Goal: Task Accomplishment & Management: Manage account settings

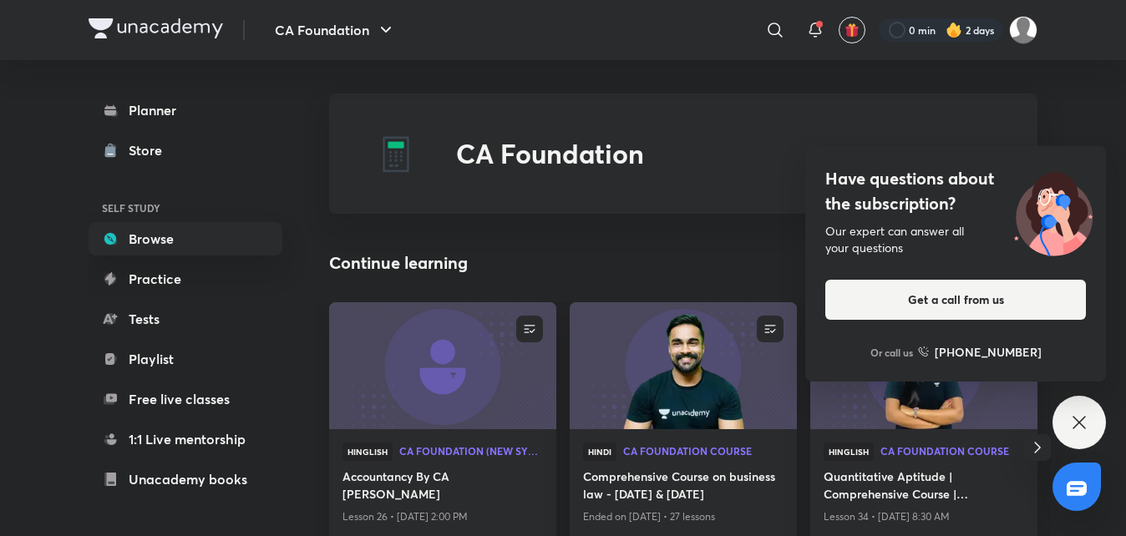
click at [1081, 413] on icon at bounding box center [1079, 422] width 20 height 20
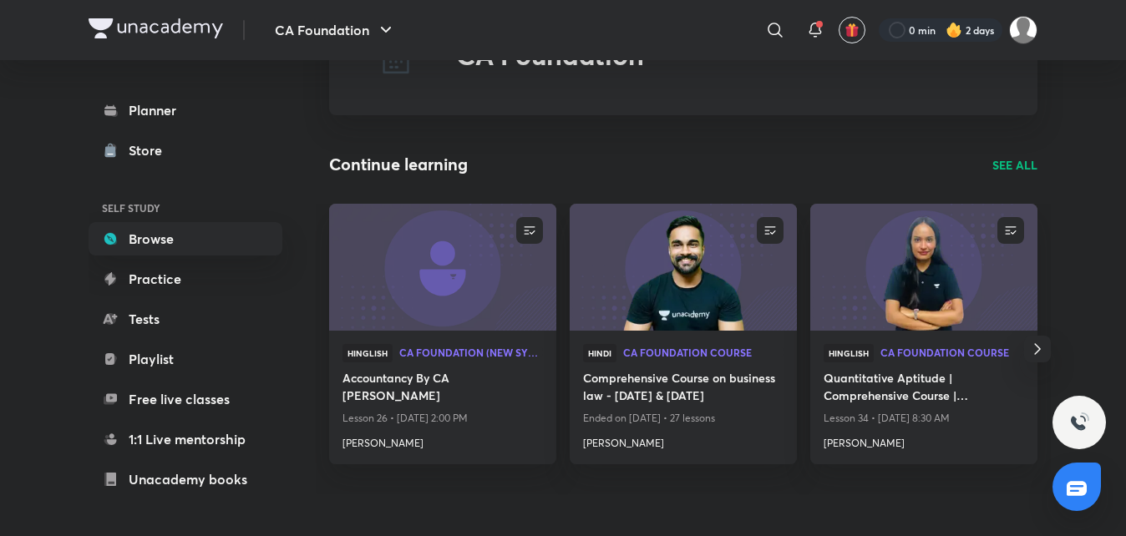
scroll to position [114, 0]
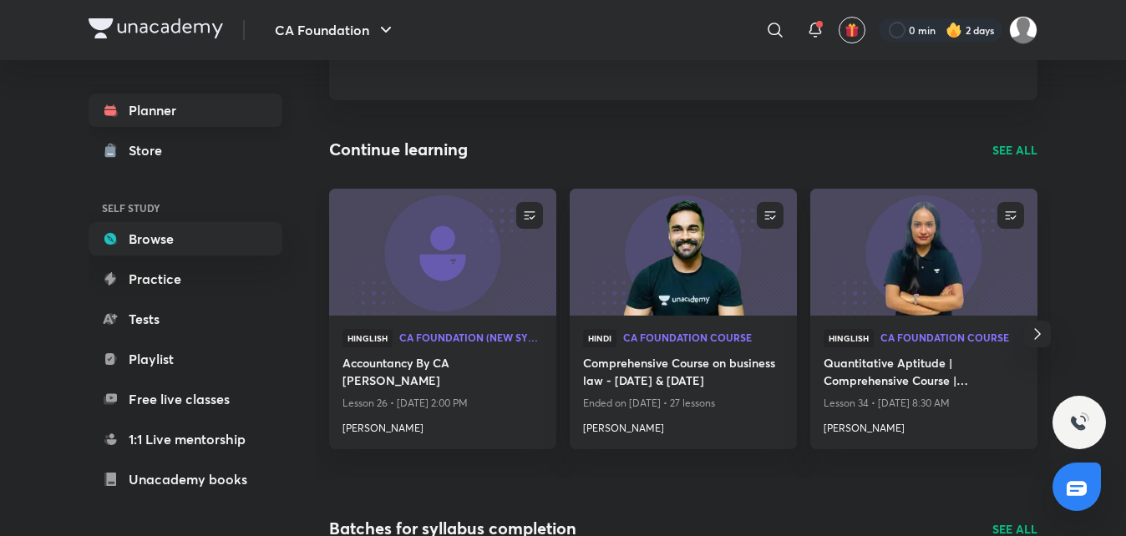
click at [164, 112] on link "Planner" at bounding box center [186, 110] width 194 height 33
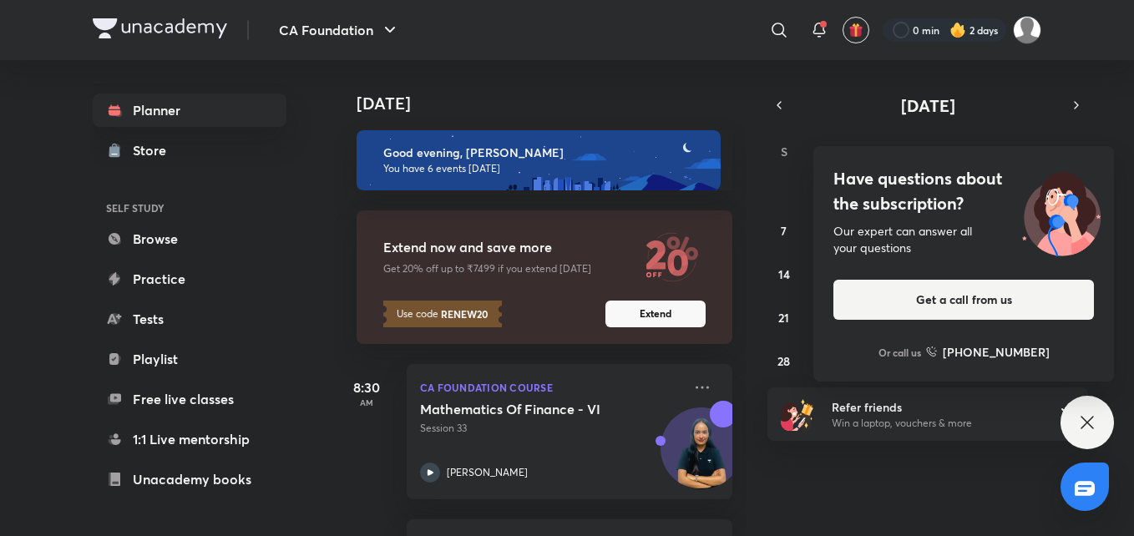
click at [1100, 408] on div "Have questions about the subscription? Our expert can answer all your questions…" at bounding box center [1086, 422] width 53 height 53
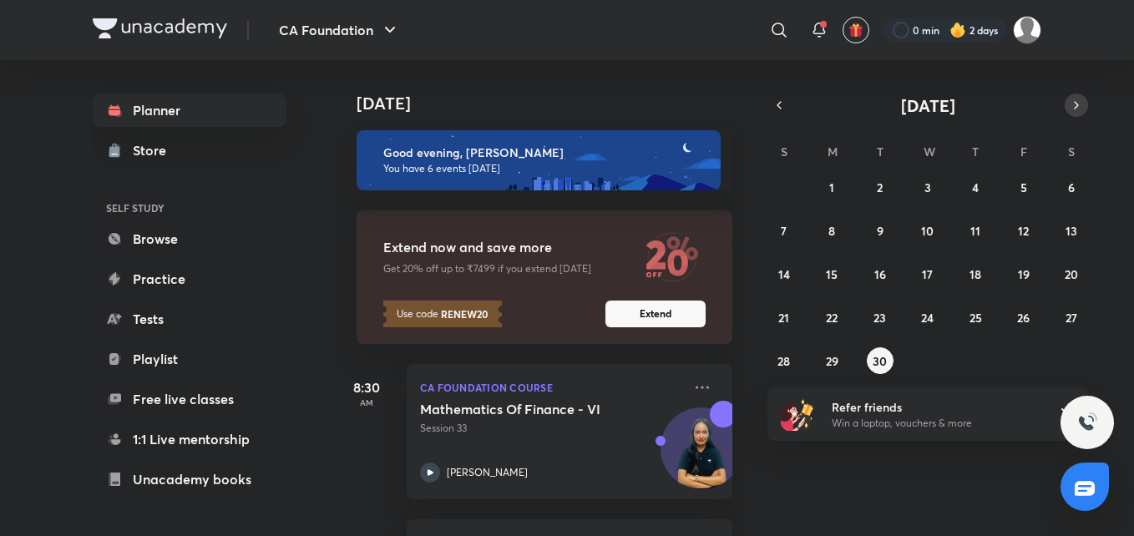
click at [1079, 99] on icon "button" at bounding box center [1076, 105] width 13 height 15
